Goal: Task Accomplishment & Management: Use online tool/utility

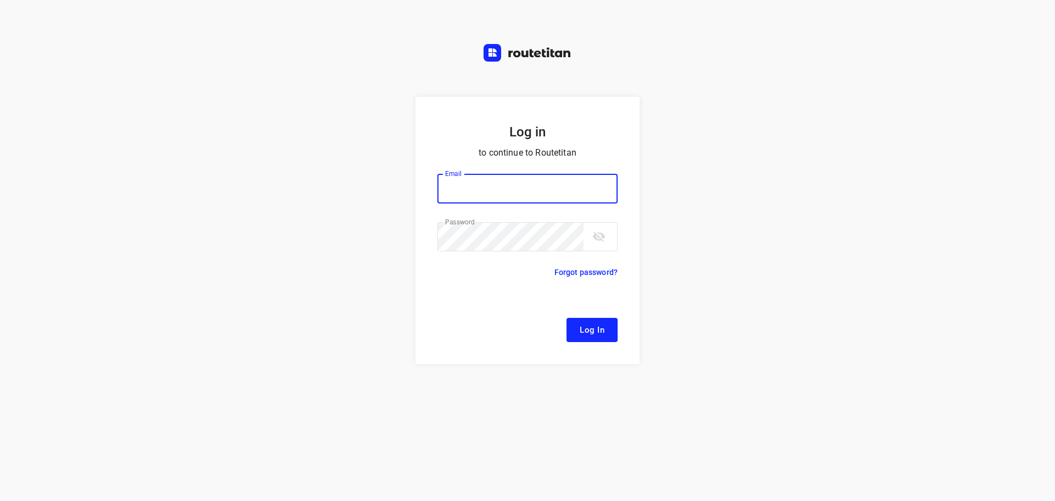
type input "[EMAIL_ADDRESS][DOMAIN_NAME]"
click at [597, 338] on button "Log In" at bounding box center [592, 330] width 51 height 24
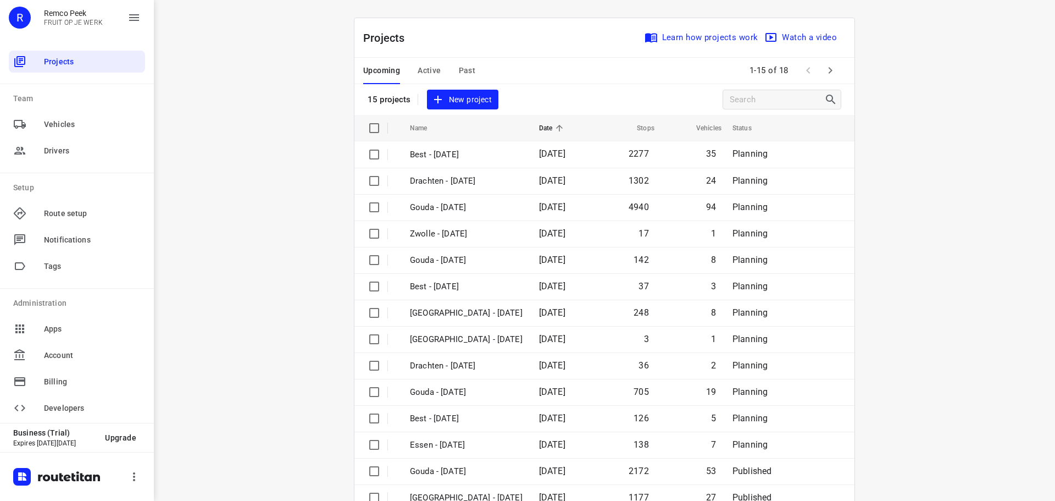
click at [424, 71] on span "Active" at bounding box center [429, 71] width 23 height 14
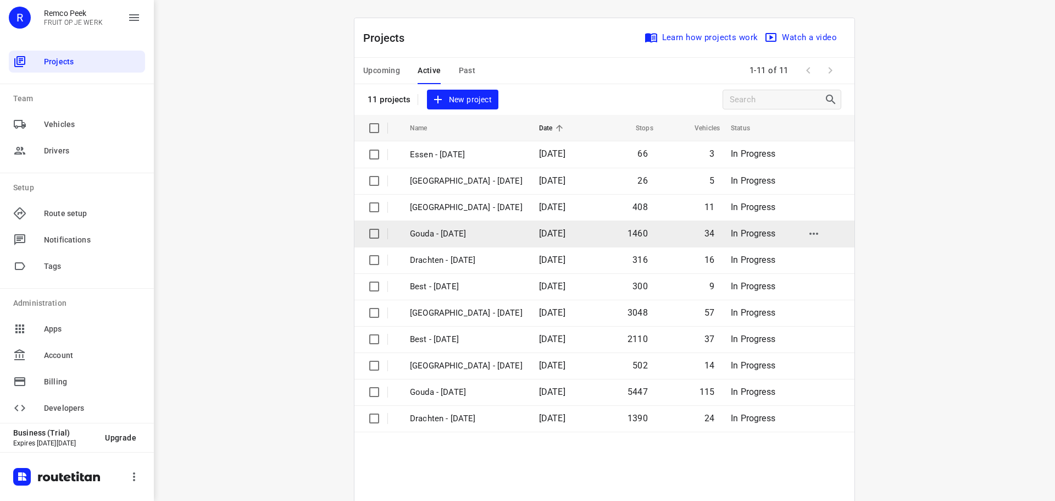
click at [458, 230] on p "Gouda - Tuesday" at bounding box center [466, 233] width 113 height 13
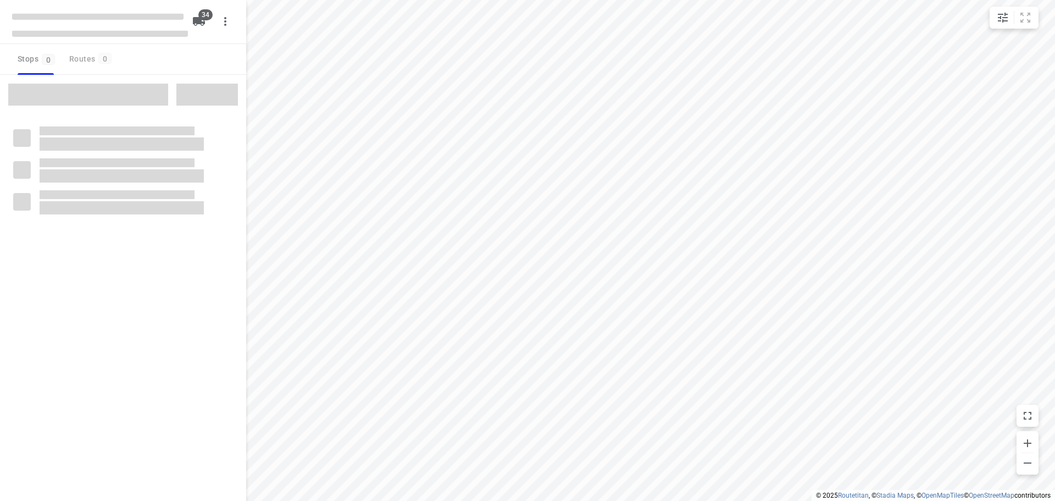
checkbox input "true"
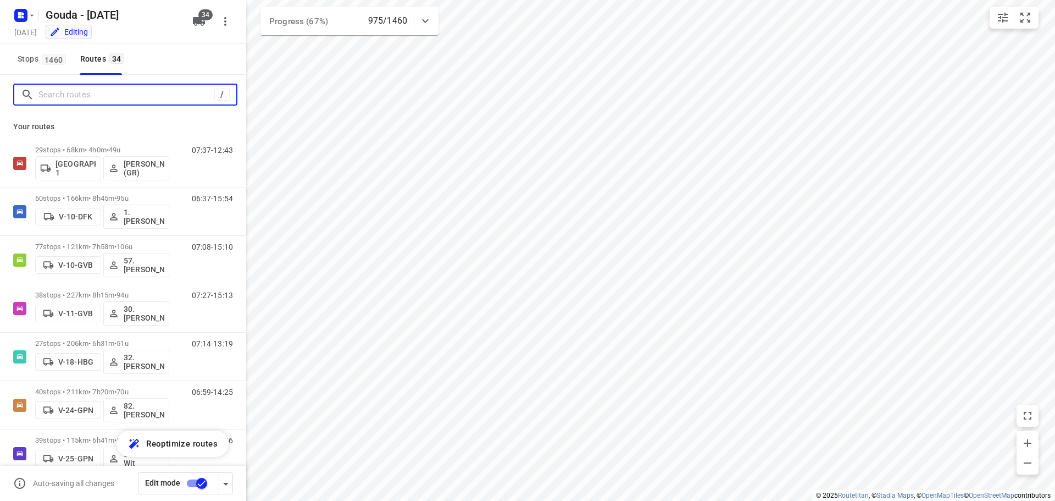
click at [106, 93] on input "Search routes" at bounding box center [126, 94] width 176 height 17
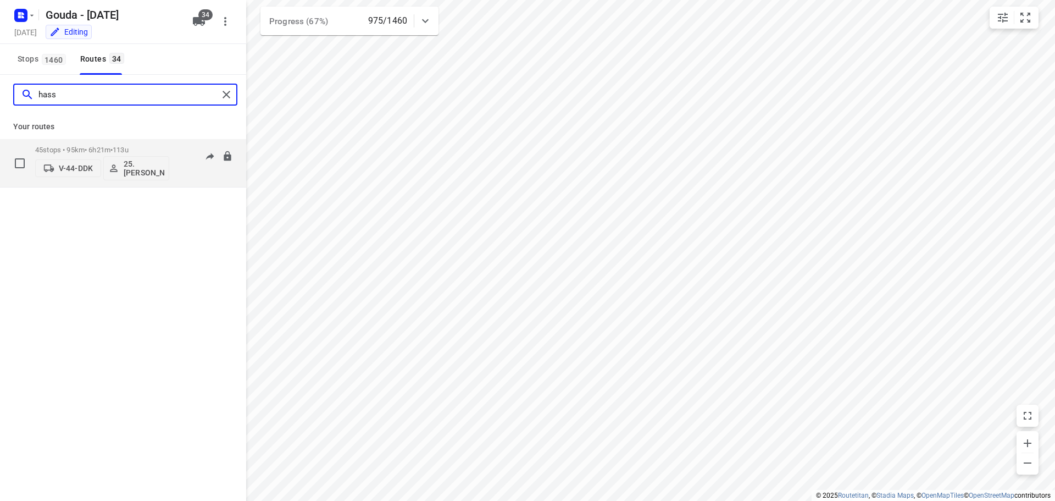
type input "hass"
click at [116, 148] on p "45 stops • 95km • 6h21m • 113u" at bounding box center [102, 150] width 134 height 8
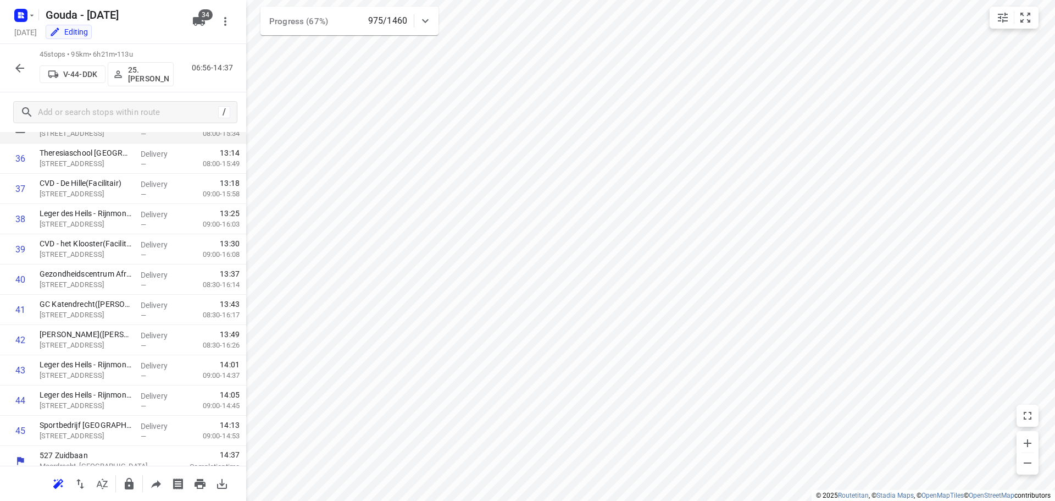
scroll to position [1112, 0]
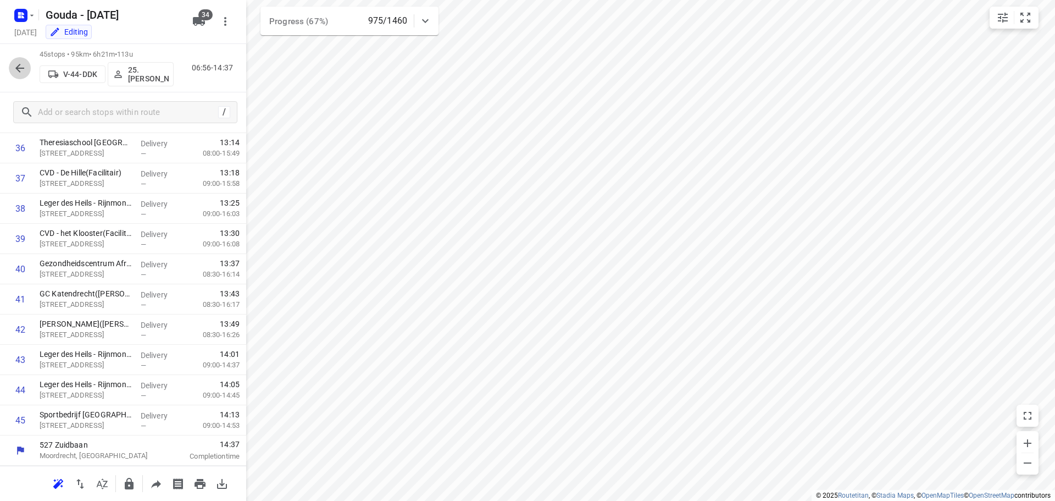
click at [22, 66] on icon "button" at bounding box center [19, 68] width 13 height 13
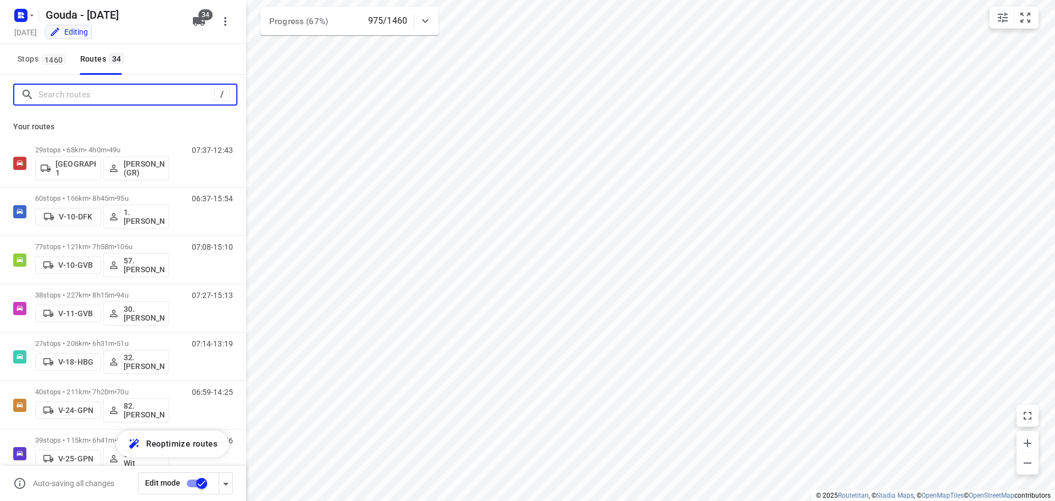
click at [96, 95] on input "Search routes" at bounding box center [126, 94] width 176 height 17
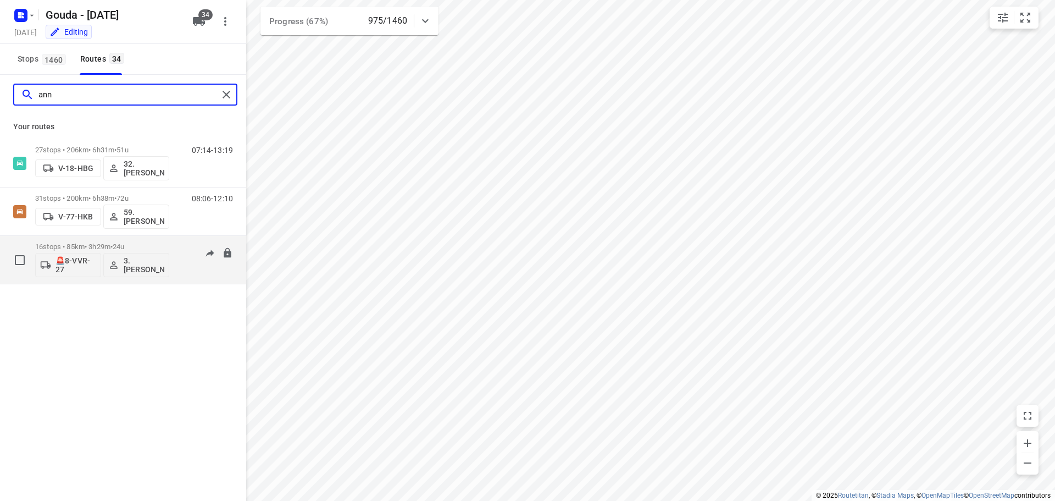
type input "ann"
click at [93, 243] on p "16 stops • 85km • 3h29m • 24u" at bounding box center [102, 246] width 134 height 8
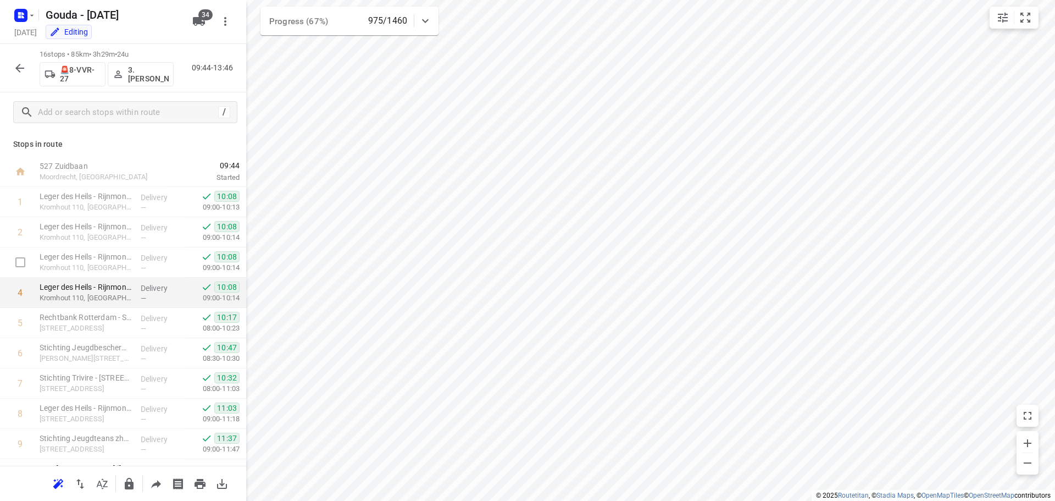
scroll to position [235, 0]
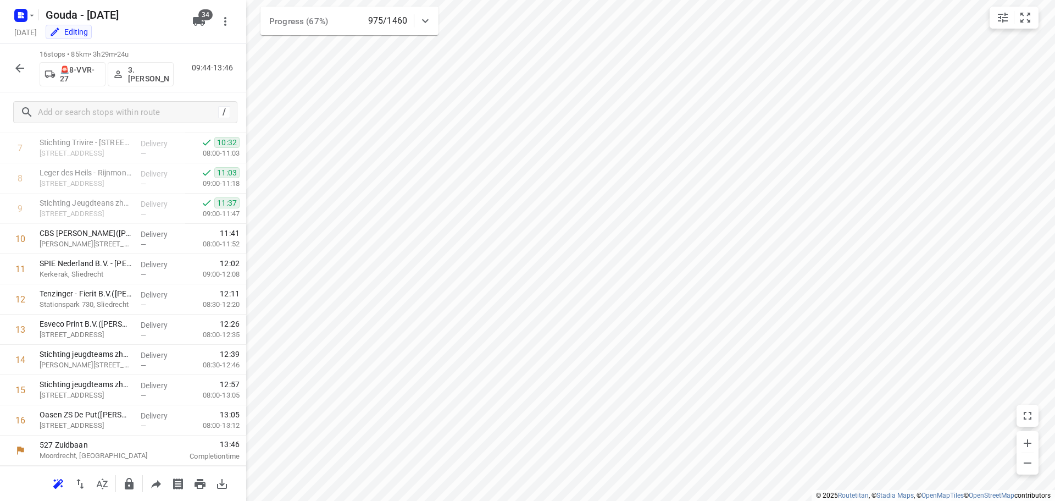
click at [18, 67] on icon "button" at bounding box center [19, 68] width 13 height 13
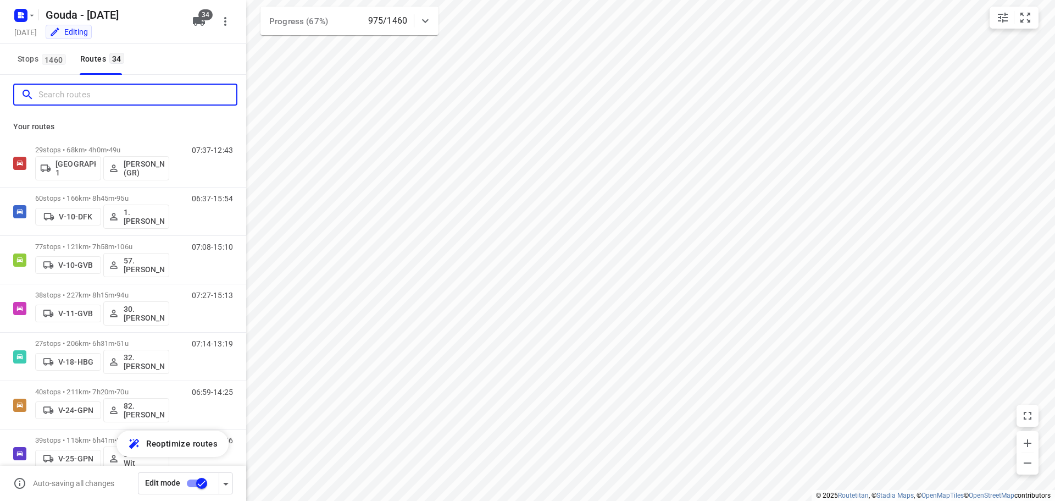
click at [84, 93] on input "Search routes" at bounding box center [137, 94] width 198 height 17
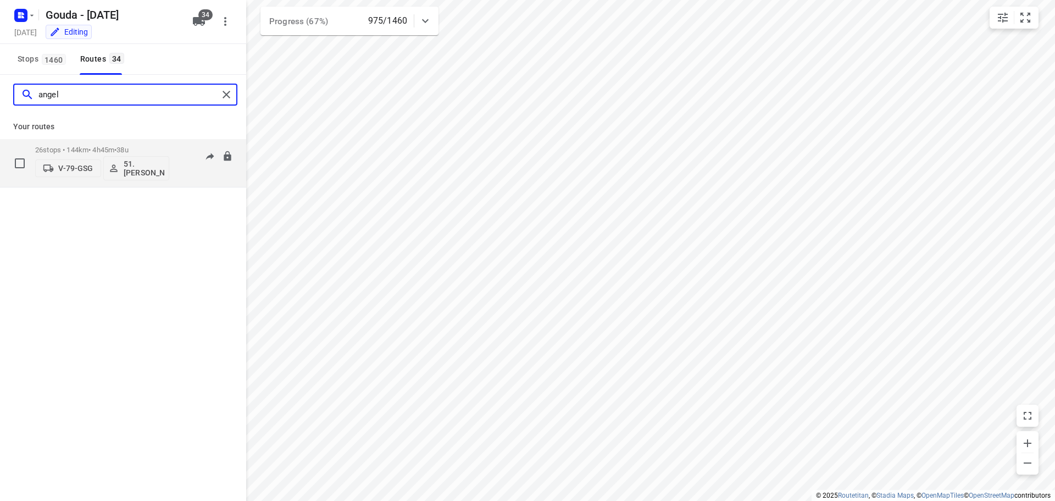
type input "angel"
click at [104, 143] on div "26 stops • 144km • 4h45m • 38u V-79-GSG 51.Angelique Langerak" at bounding box center [102, 163] width 134 height 46
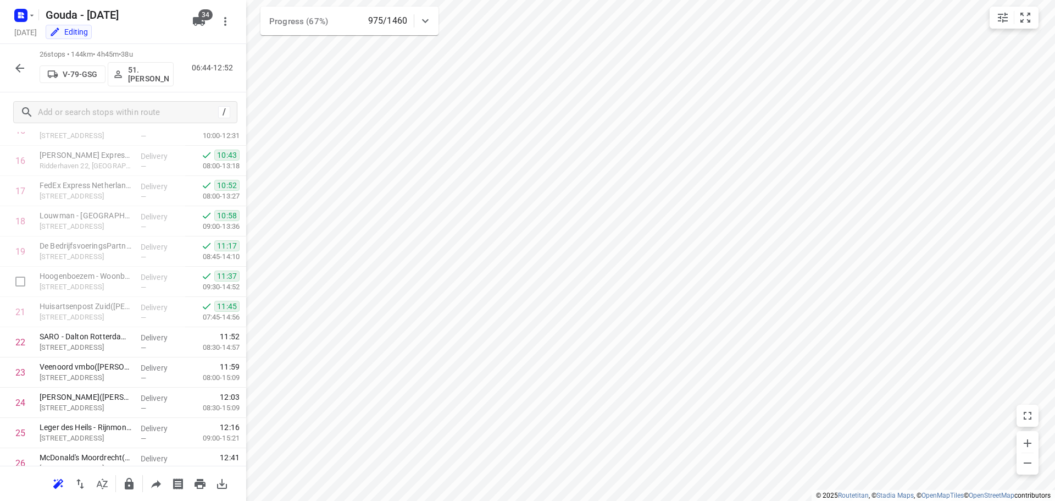
scroll to position [537, 0]
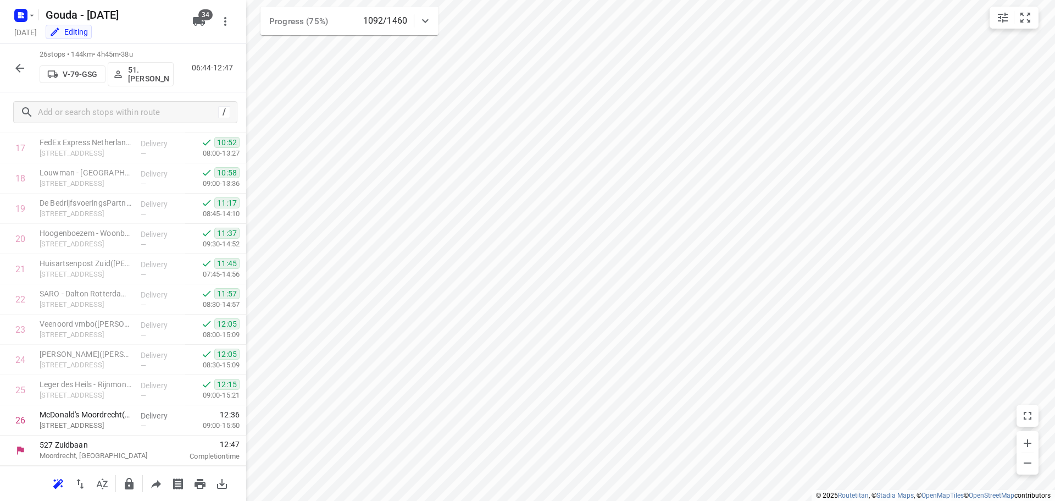
click at [15, 66] on icon "button" at bounding box center [19, 68] width 13 height 13
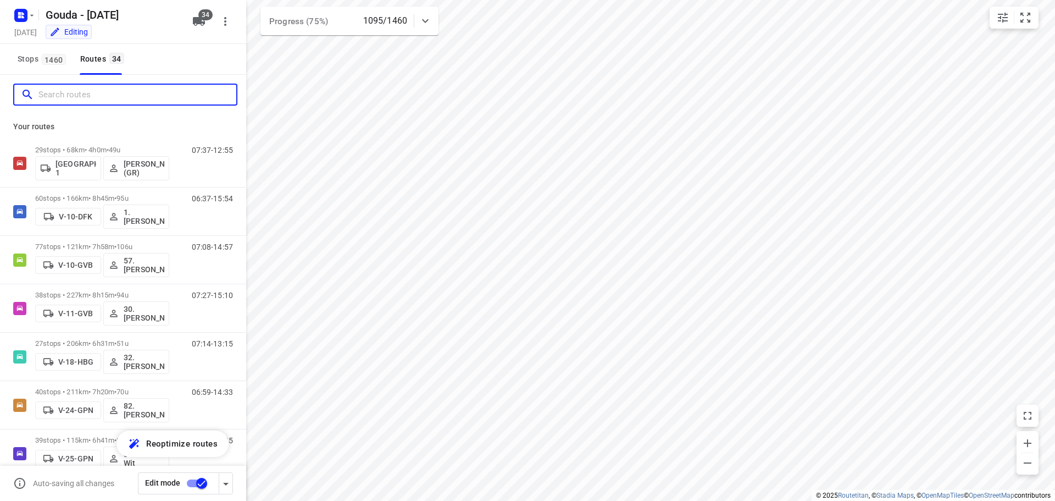
click at [104, 98] on input "Search routes" at bounding box center [137, 94] width 198 height 17
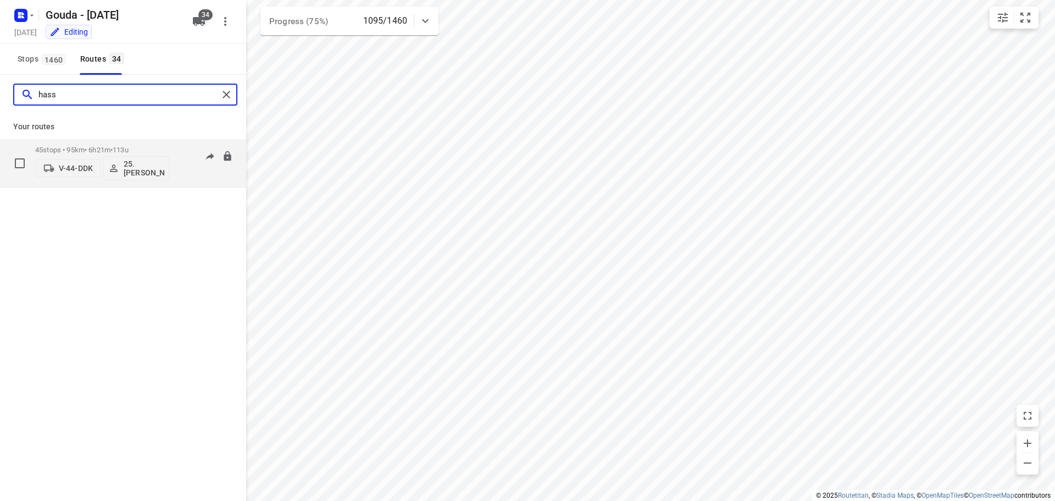
type input "hass"
click at [140, 163] on p "25. Hassan Schweineh" at bounding box center [144, 168] width 41 height 18
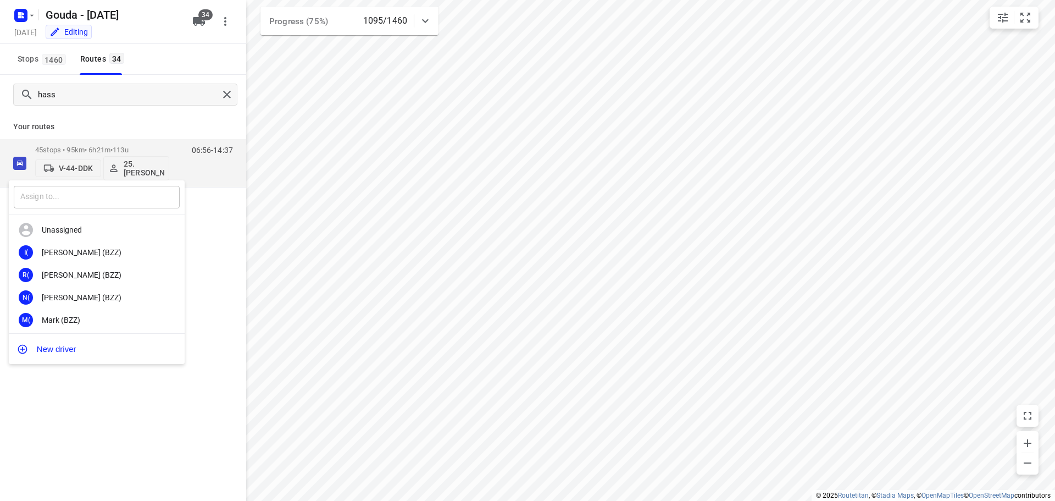
click at [125, 198] on input "text" at bounding box center [97, 197] width 166 height 23
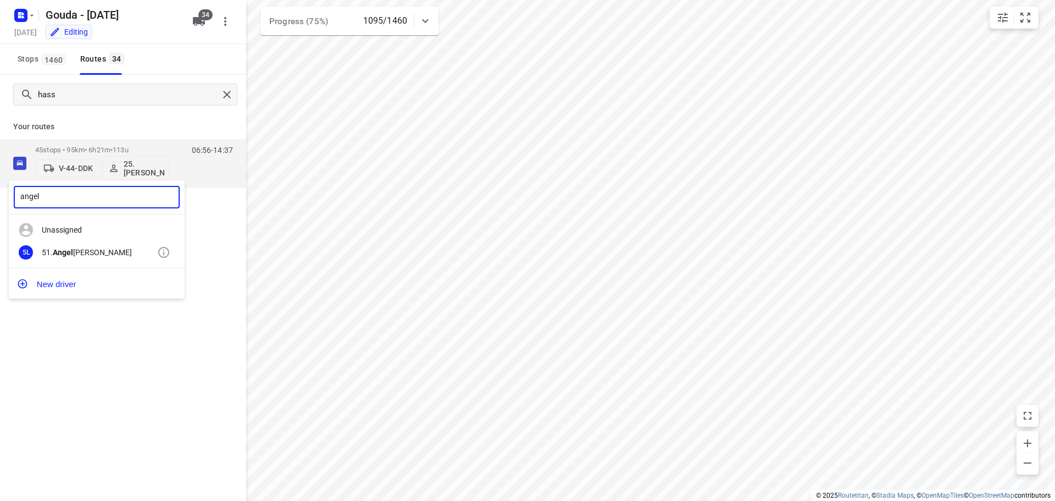
type input "angel"
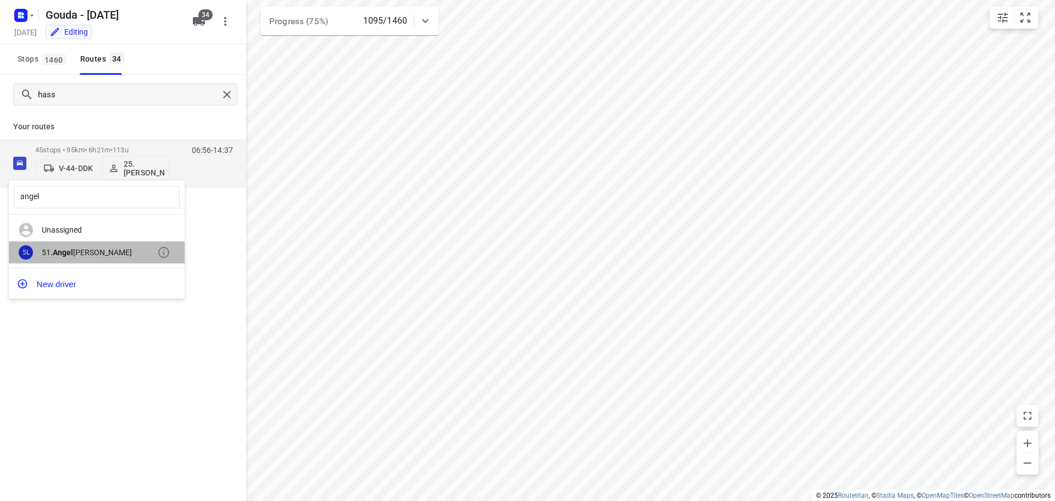
click at [103, 251] on div "51. Angel ique Langerak" at bounding box center [99, 252] width 115 height 9
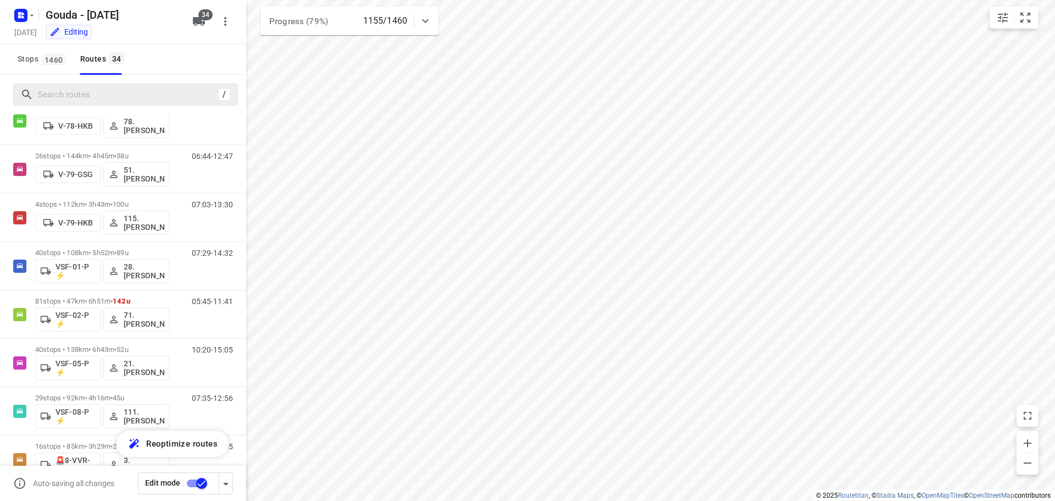
scroll to position [1329, 0]
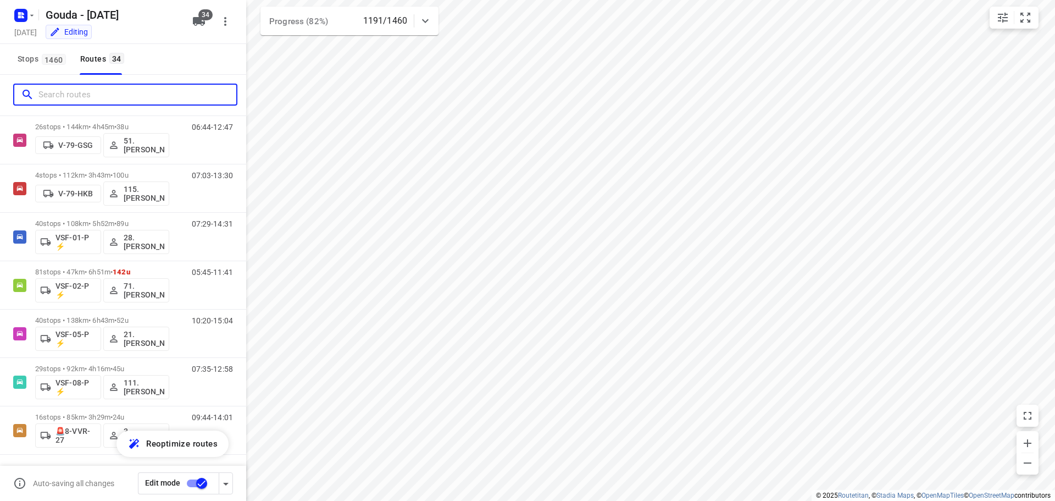
click at [64, 96] on input "Search routes" at bounding box center [137, 94] width 198 height 17
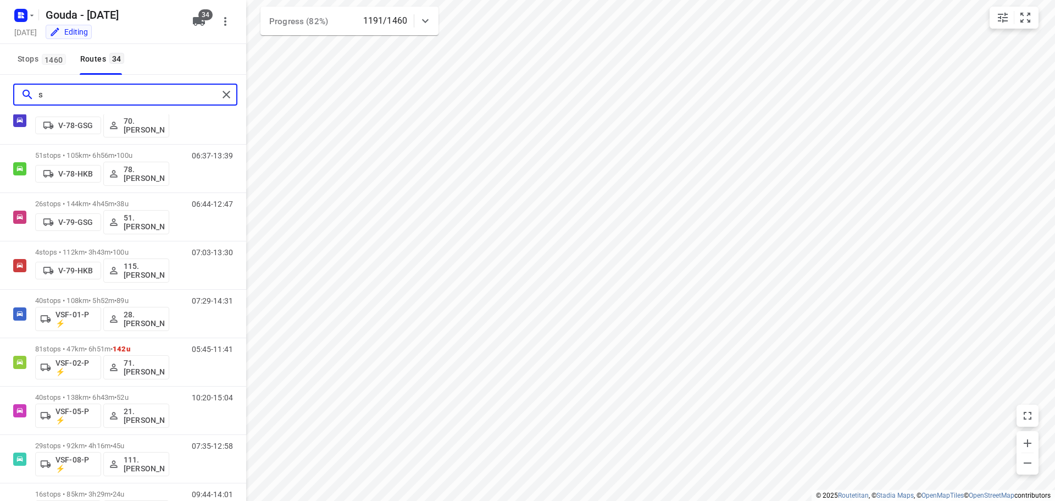
scroll to position [0, 0]
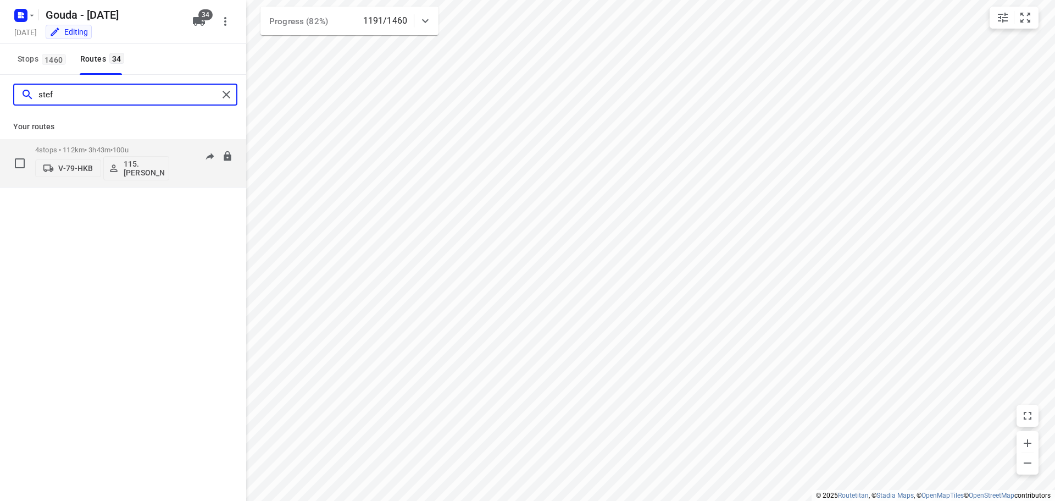
type input "stef"
click at [102, 143] on div "4 stops • 112km • 3h43m • 100u V-79-HKB 115.Steff Crijnen" at bounding box center [102, 163] width 134 height 46
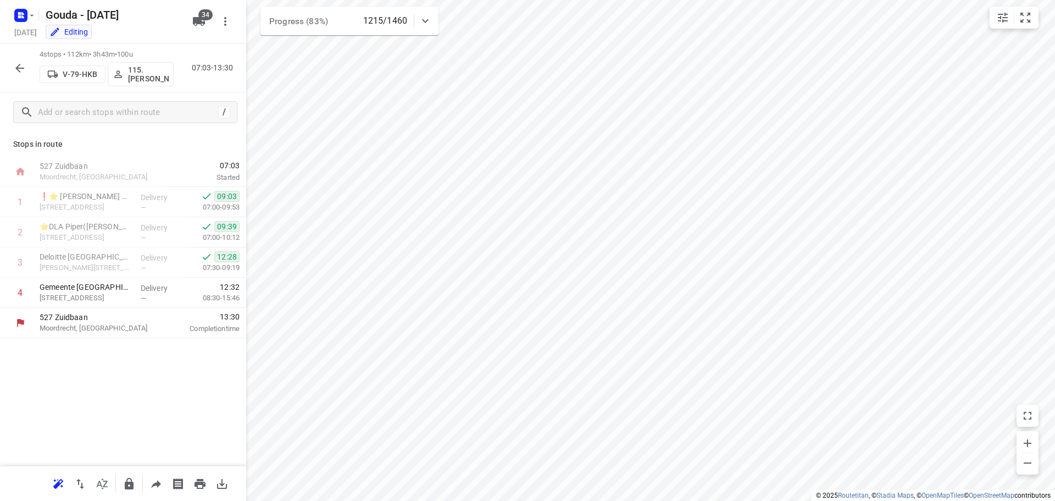
click at [17, 70] on icon "button" at bounding box center [19, 68] width 13 height 13
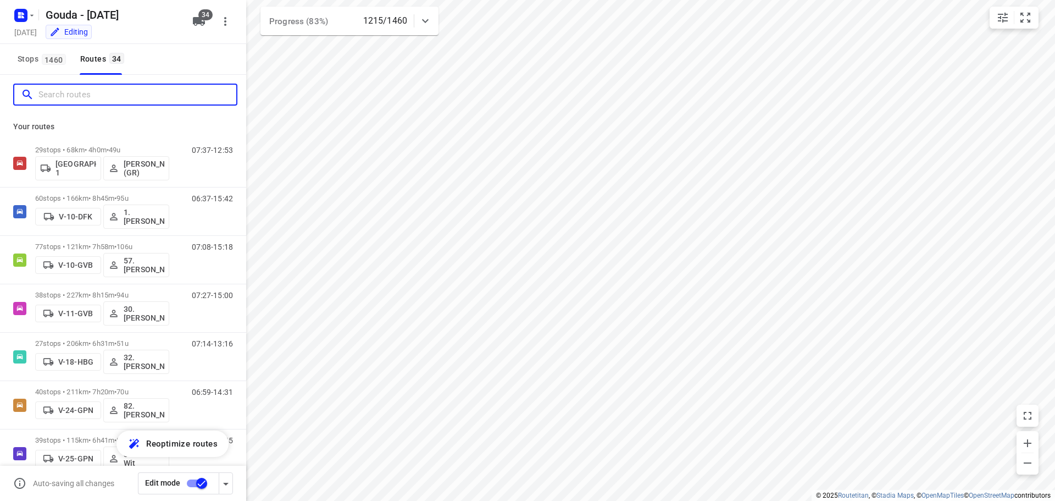
click at [120, 96] on input "Search routes" at bounding box center [137, 94] width 198 height 17
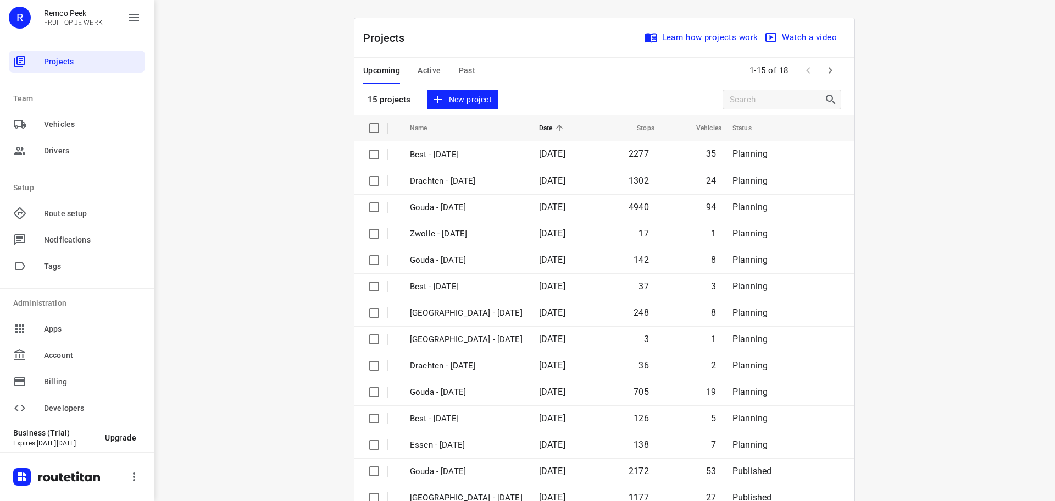
click at [428, 63] on button "Active" at bounding box center [429, 71] width 23 height 26
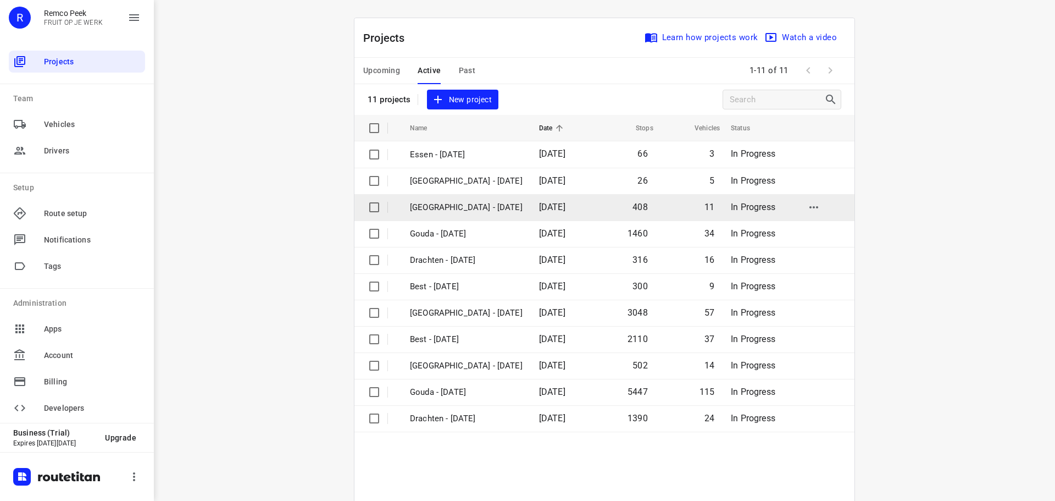
click at [448, 207] on p "Zwolle - Tuesday" at bounding box center [466, 207] width 113 height 13
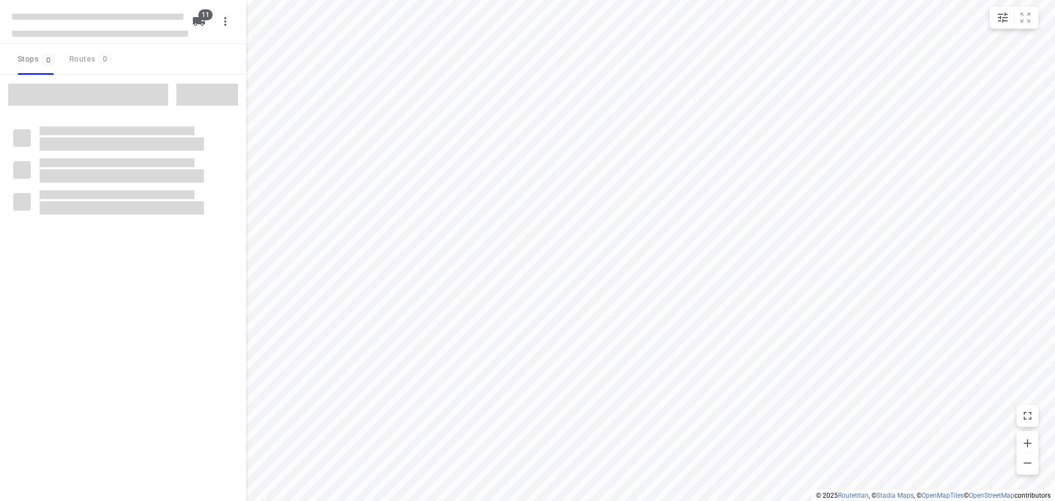
checkbox input "true"
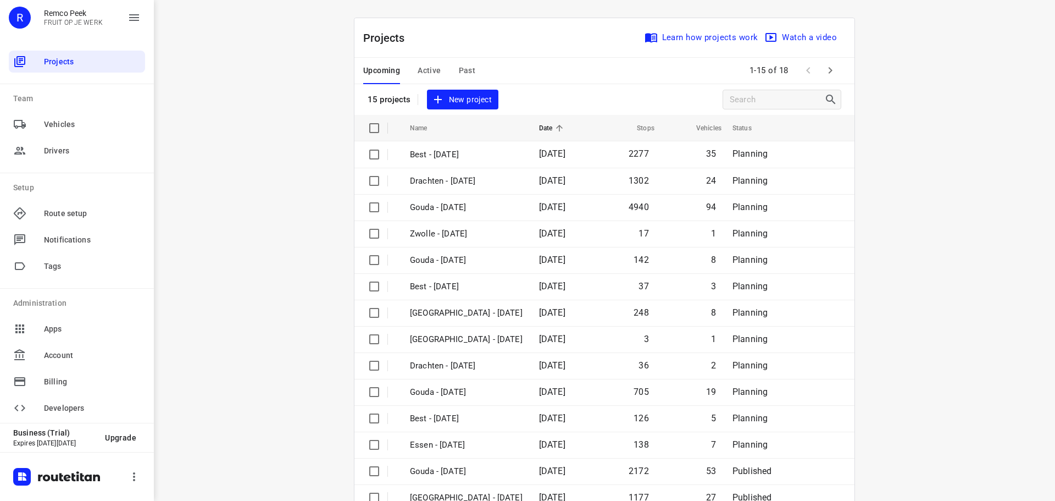
click at [430, 73] on span "Active" at bounding box center [429, 71] width 23 height 14
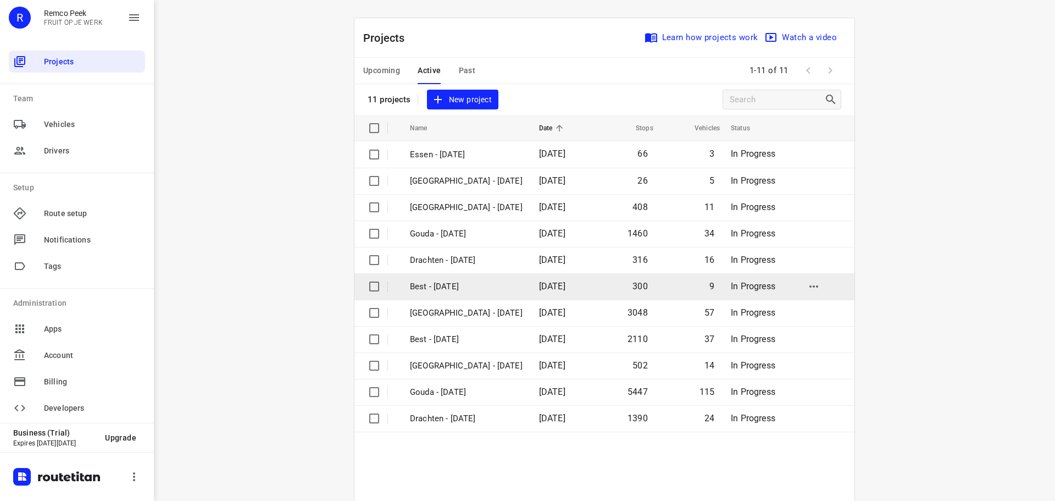
click at [440, 282] on p "Best - [DATE]" at bounding box center [466, 286] width 113 height 13
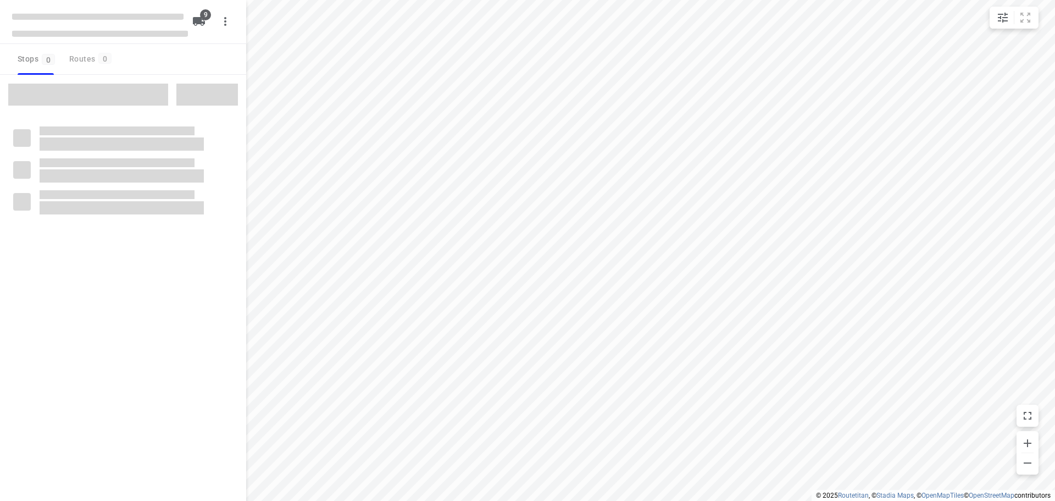
checkbox input "true"
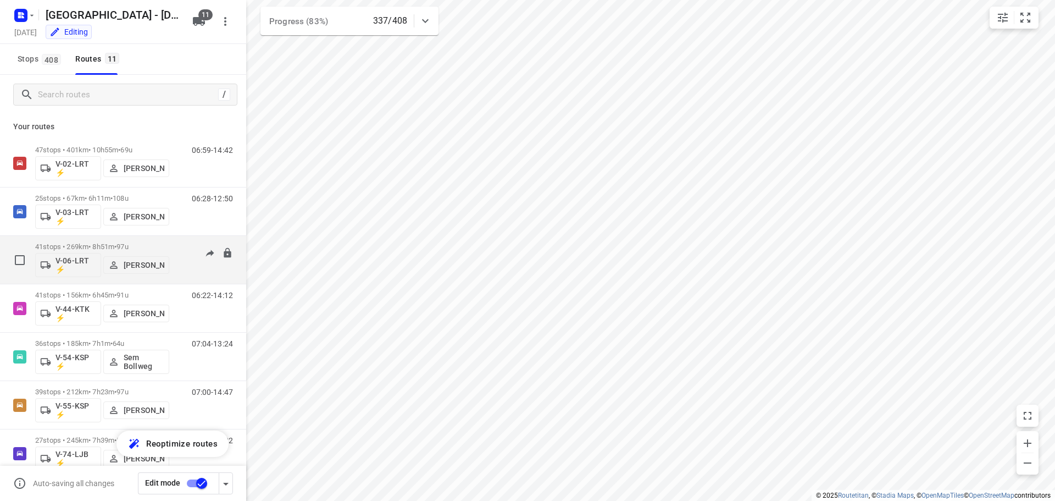
click at [178, 246] on div "07:28-16:27" at bounding box center [205, 262] width 55 height 40
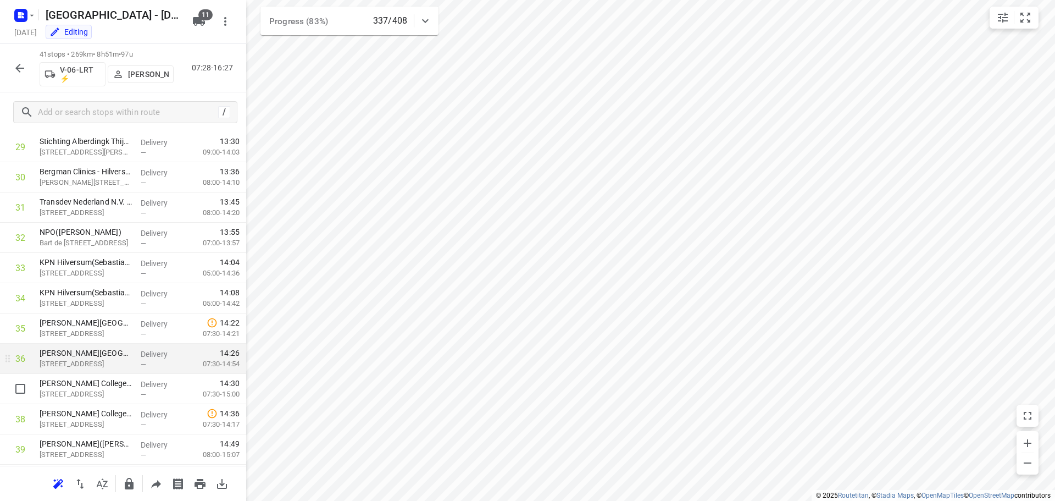
scroll to position [991, 0]
click at [24, 75] on button "button" at bounding box center [20, 68] width 22 height 22
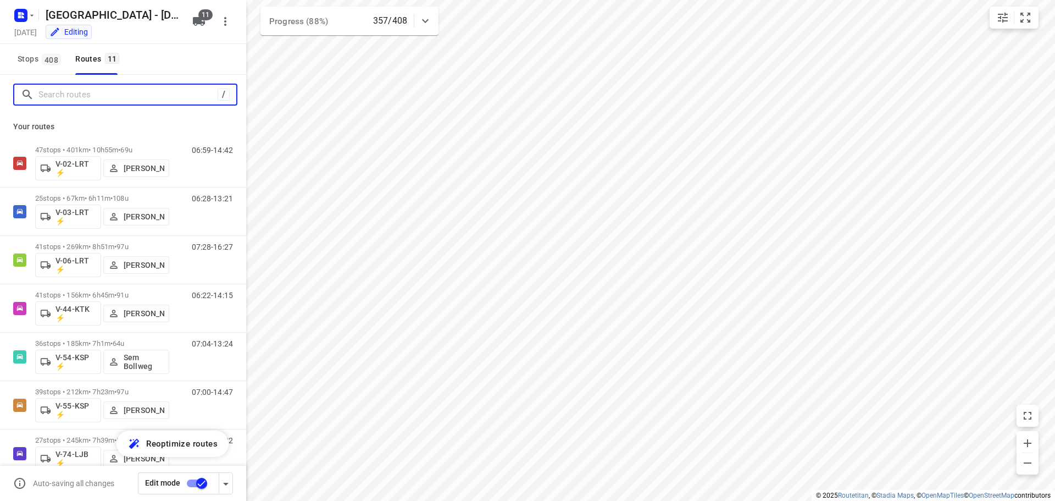
click at [99, 96] on input "Search routes" at bounding box center [127, 94] width 179 height 17
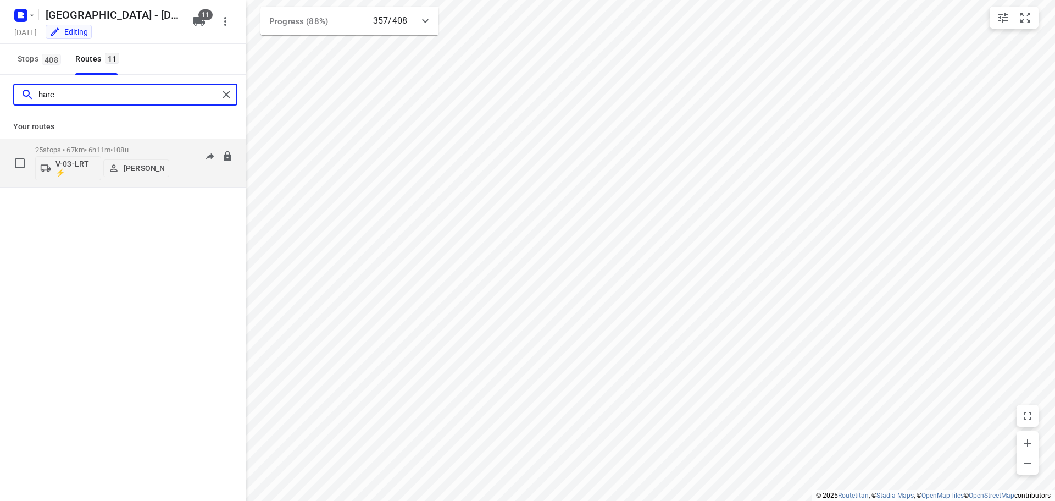
type input "harc"
click at [101, 147] on p "25 stops • 67km • 6h11m • 108u" at bounding box center [102, 150] width 134 height 8
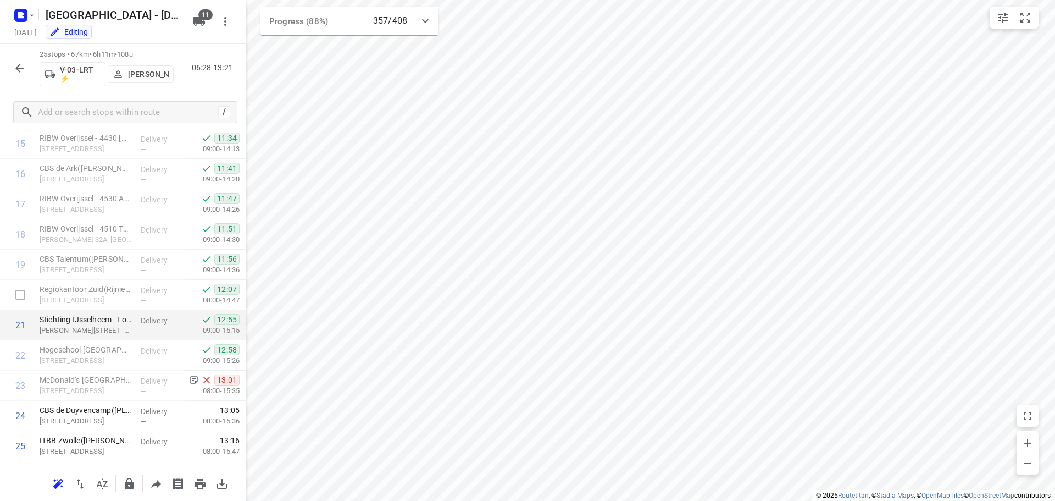
scroll to position [507, 0]
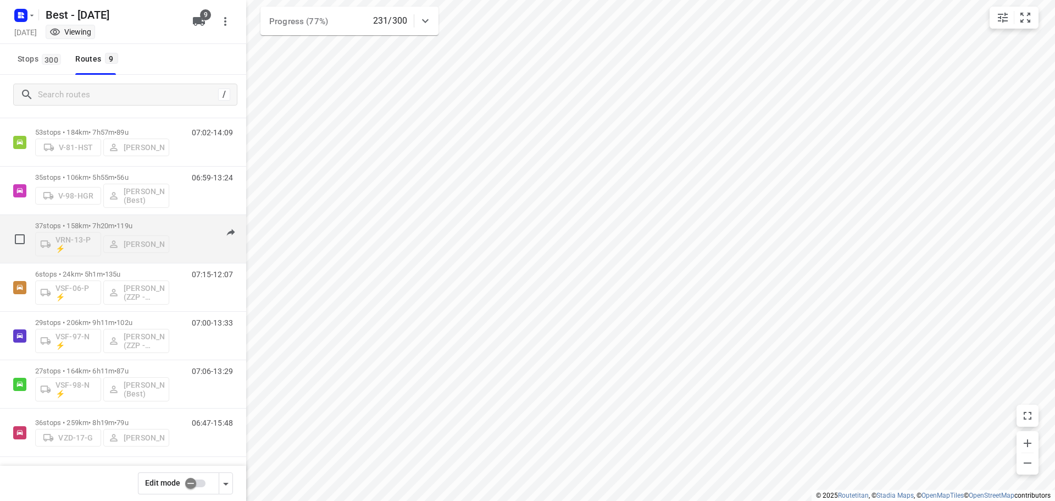
scroll to position [120, 0]
